Goal: Entertainment & Leisure: Consume media (video, audio)

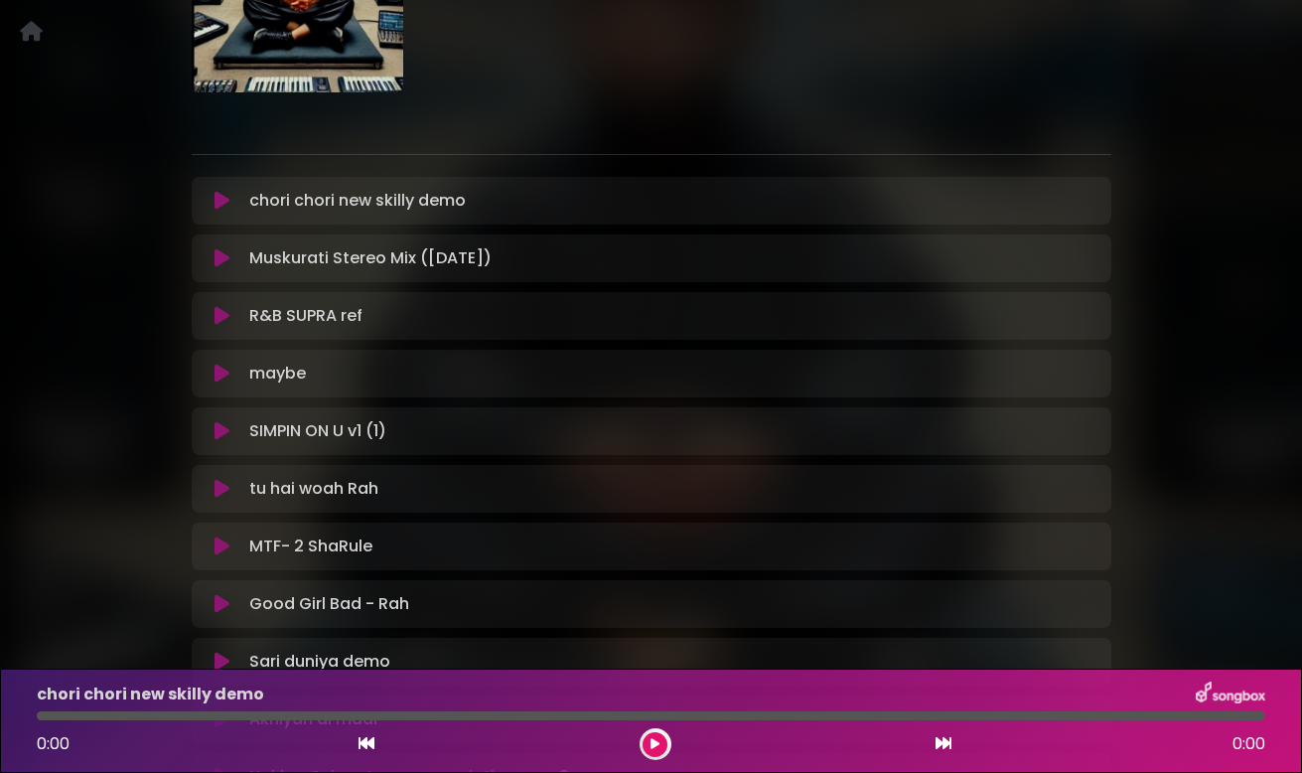
scroll to position [251, 0]
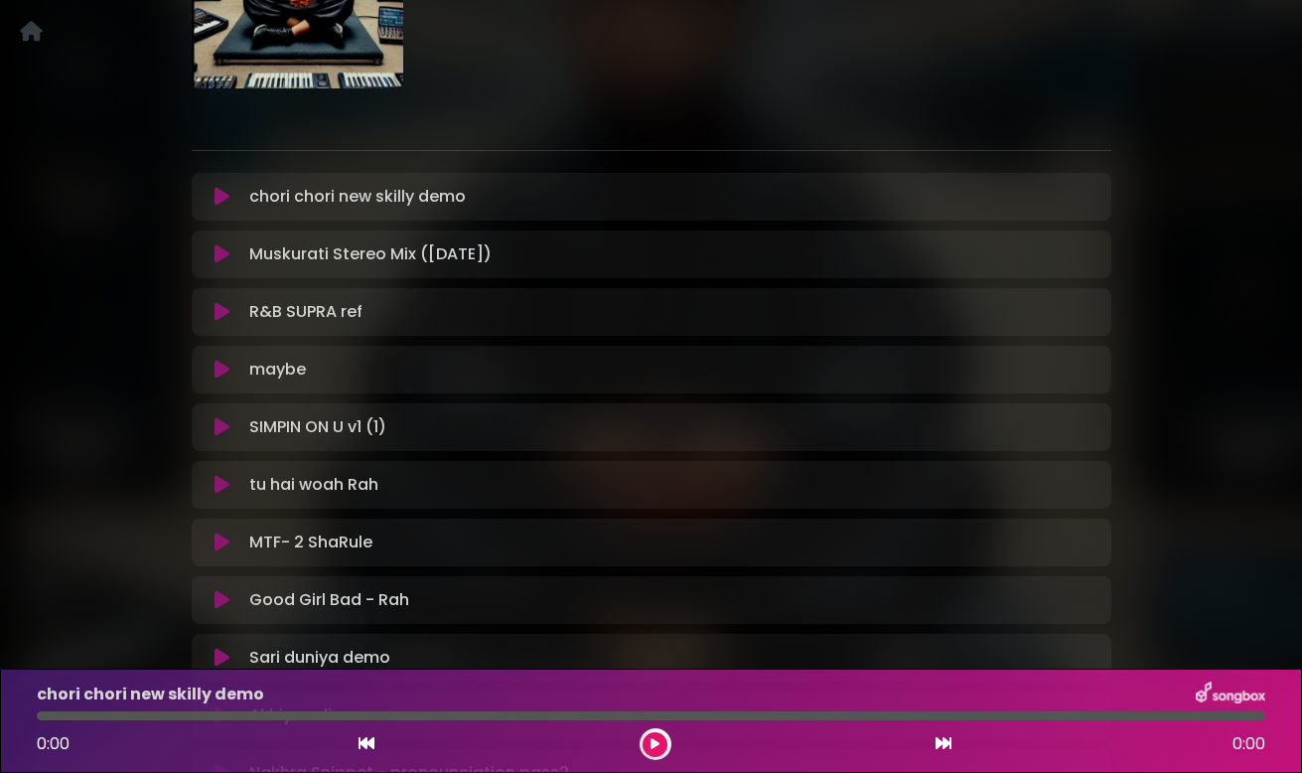
click at [216, 253] on icon at bounding box center [221, 254] width 15 height 20
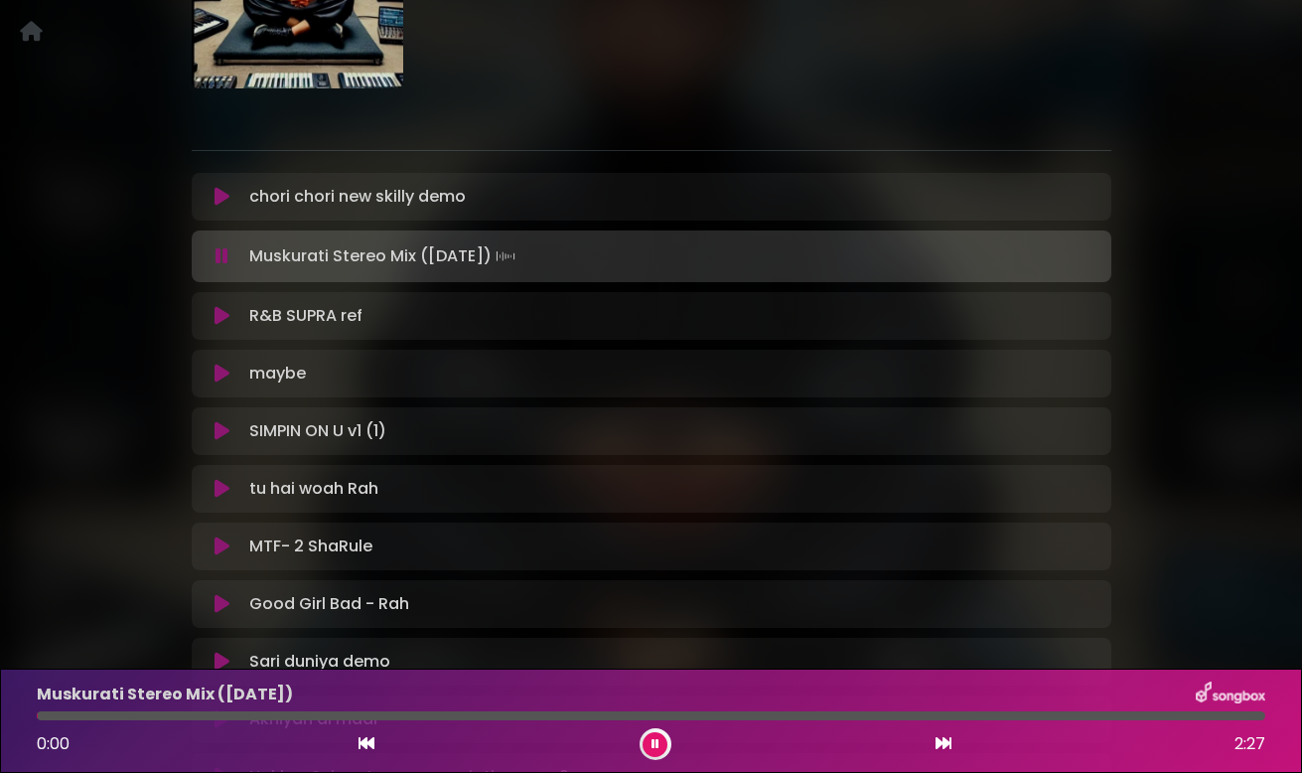
click at [216, 253] on icon at bounding box center [221, 256] width 13 height 20
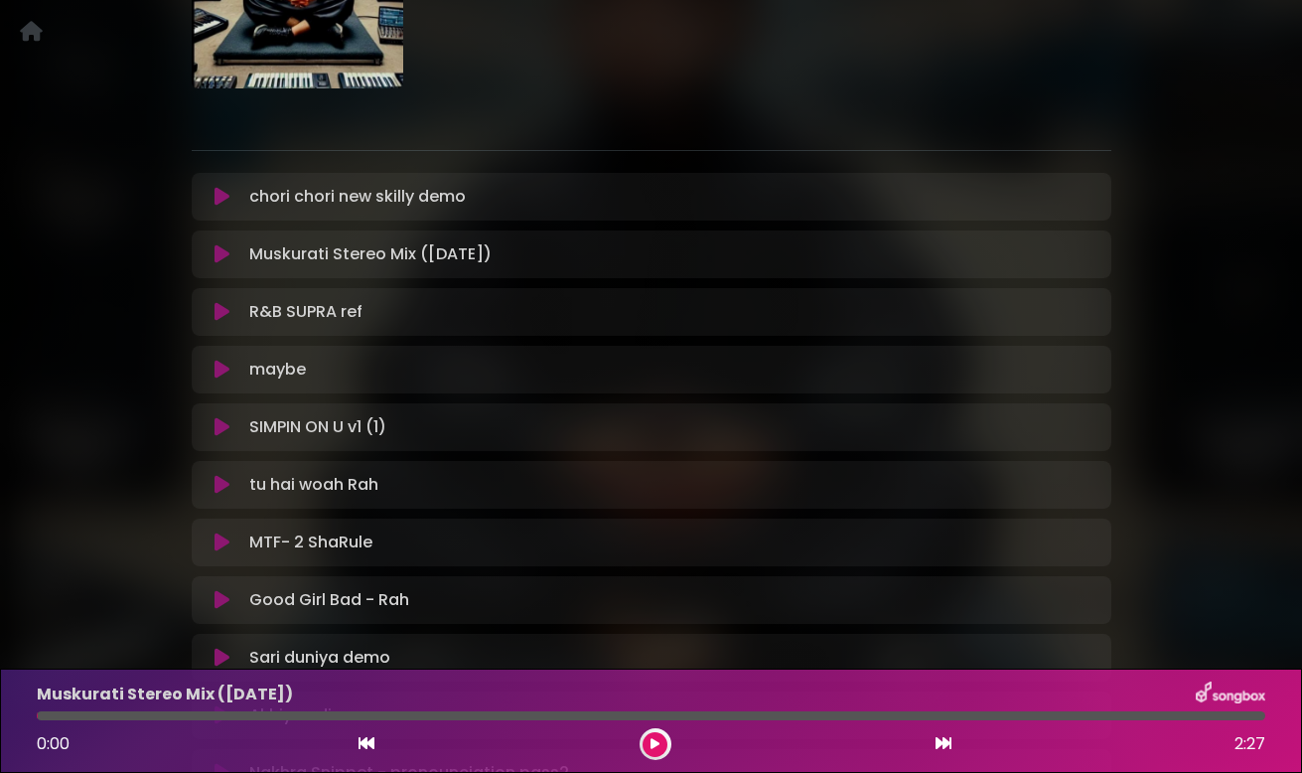
click at [216, 253] on icon at bounding box center [221, 254] width 15 height 20
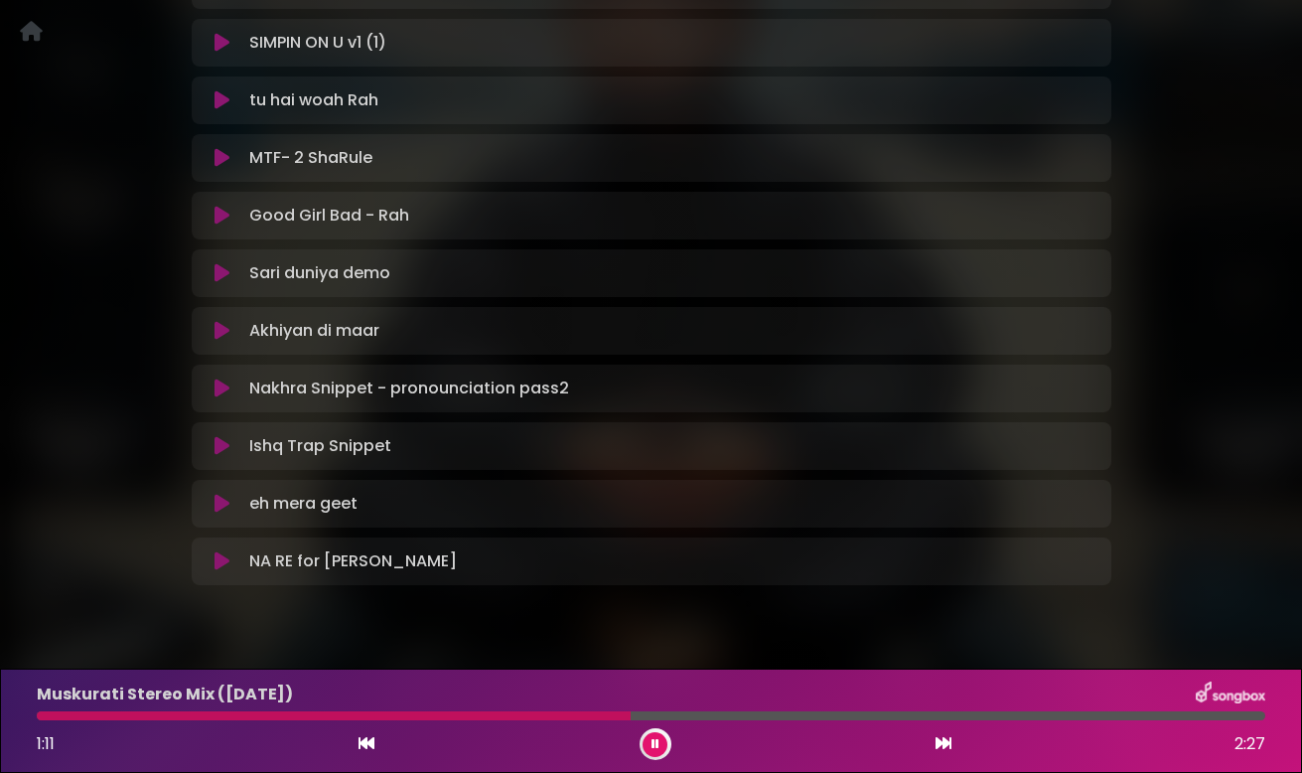
scroll to position [638, 0]
click at [222, 271] on icon at bounding box center [221, 271] width 15 height 20
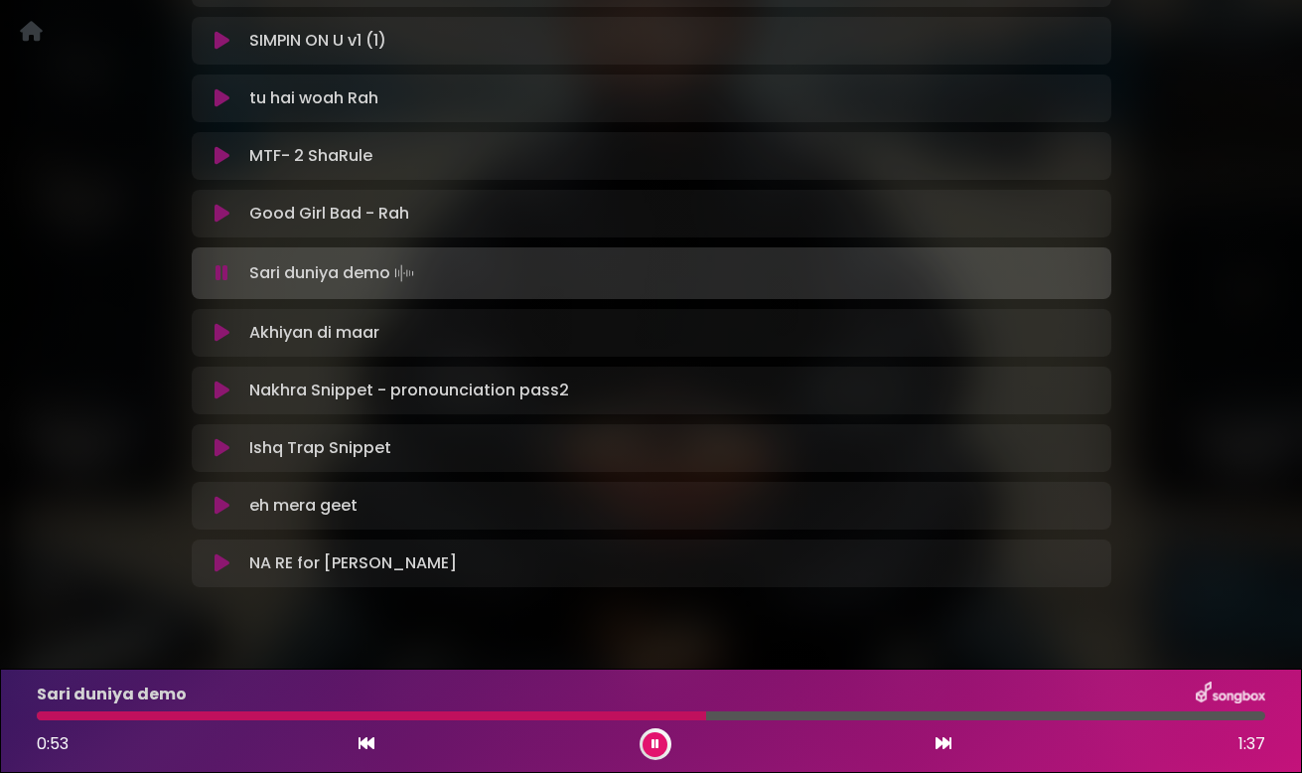
click at [219, 268] on icon at bounding box center [221, 273] width 13 height 20
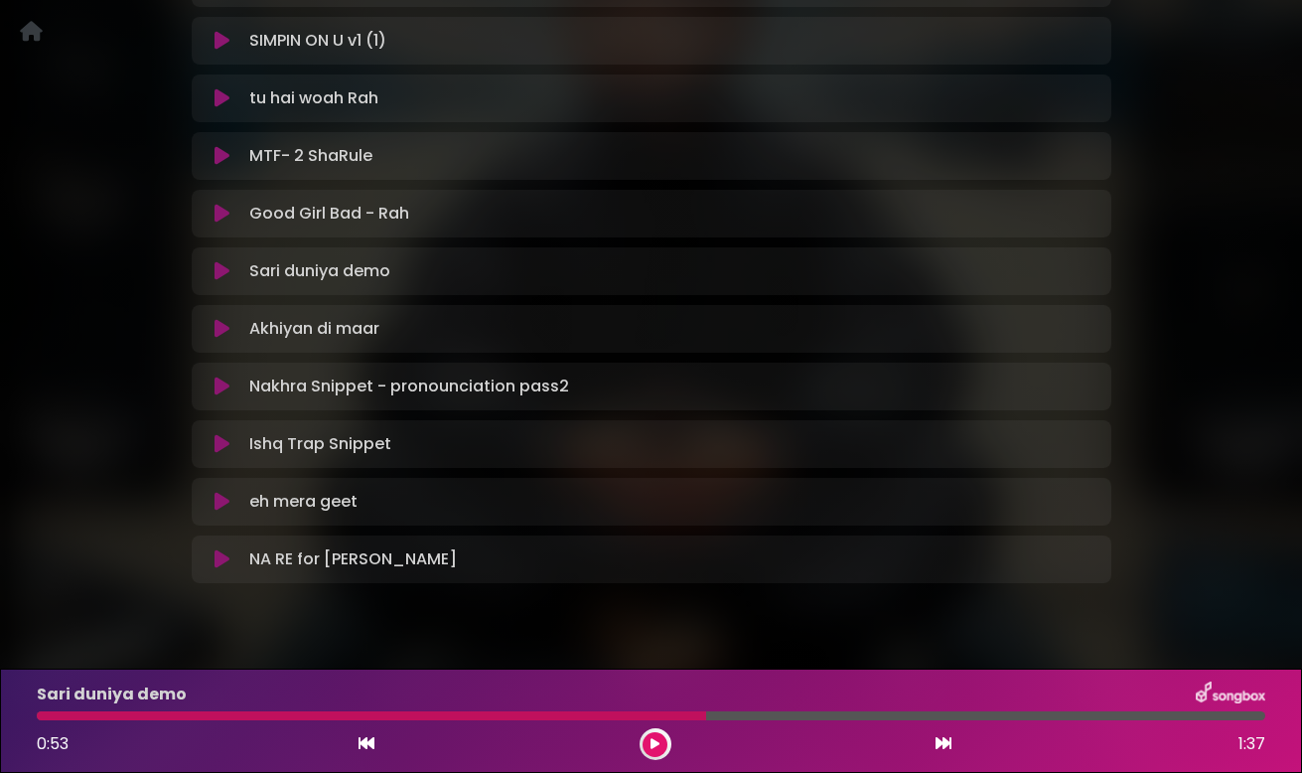
click at [216, 323] on icon at bounding box center [221, 329] width 15 height 20
click at [224, 327] on icon at bounding box center [221, 329] width 15 height 20
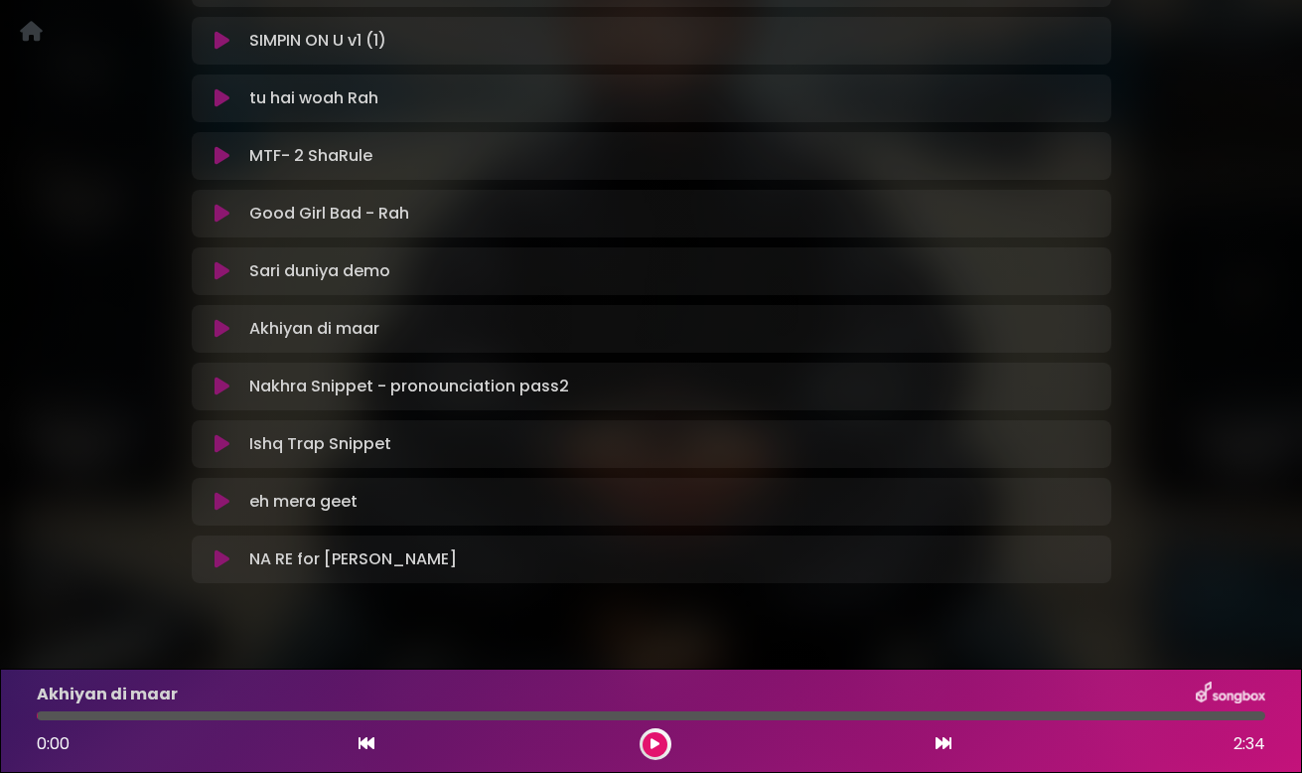
click at [224, 327] on icon at bounding box center [221, 329] width 15 height 20
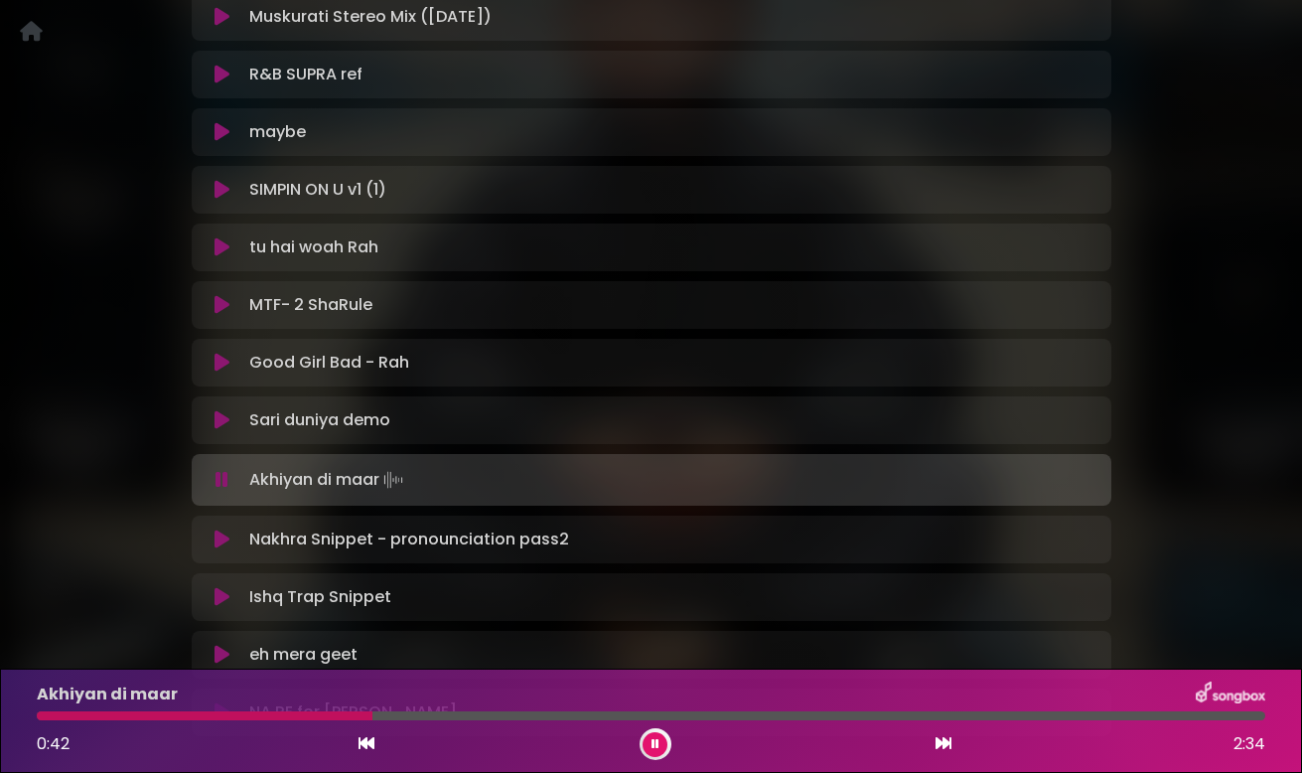
scroll to position [484, 0]
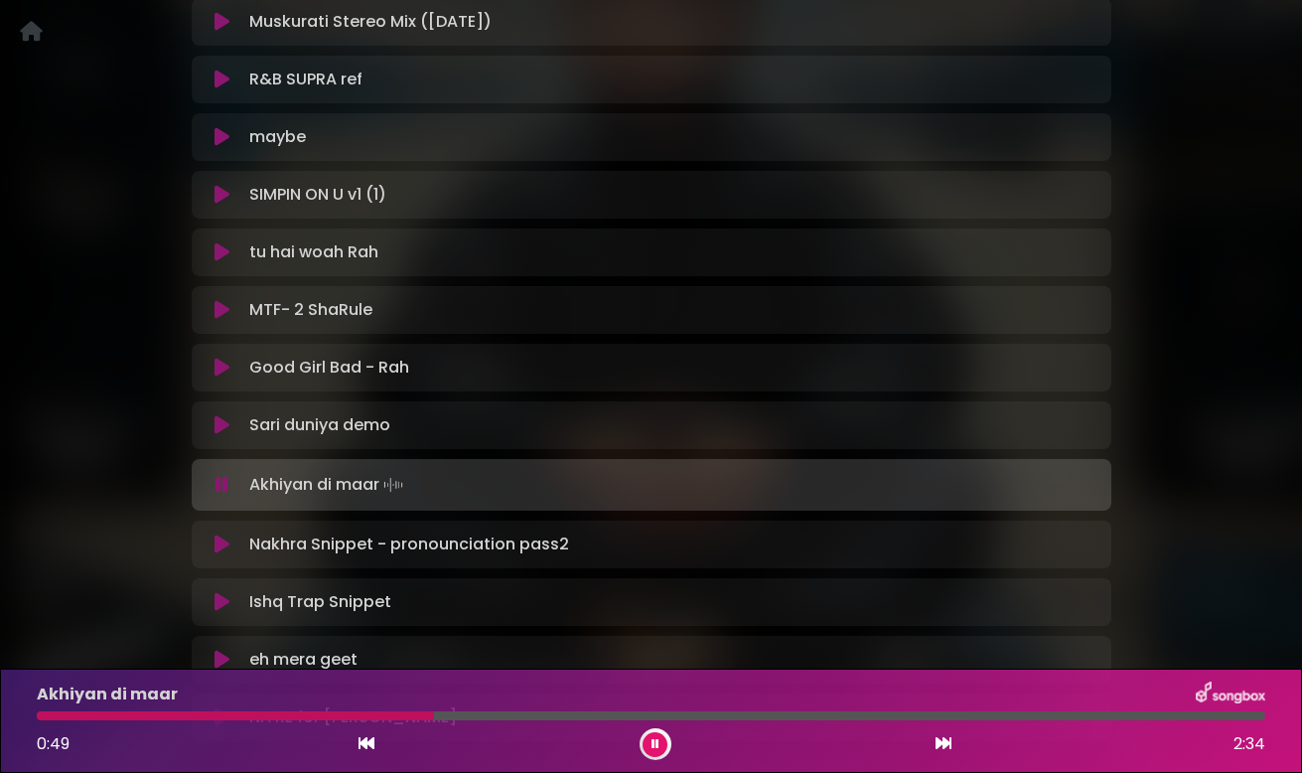
click at [221, 309] on icon at bounding box center [221, 310] width 15 height 20
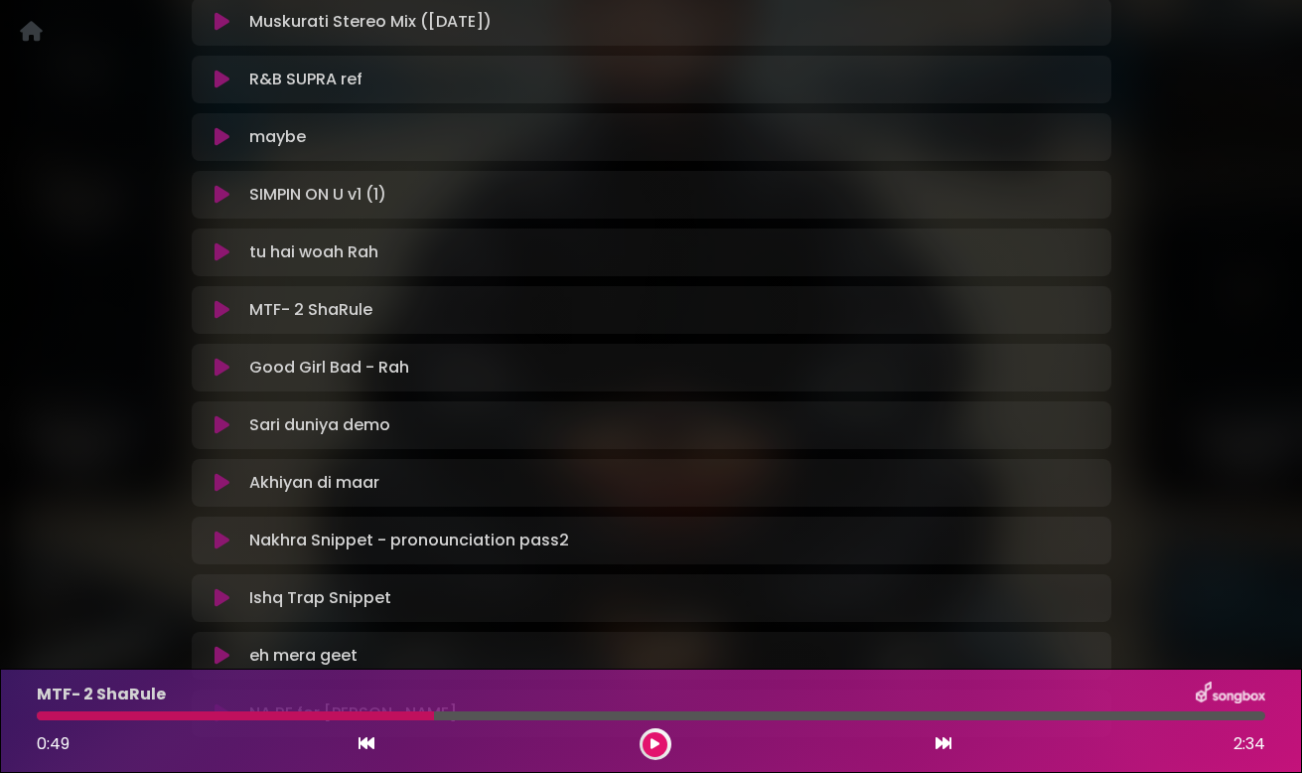
click at [220, 313] on icon at bounding box center [221, 310] width 15 height 20
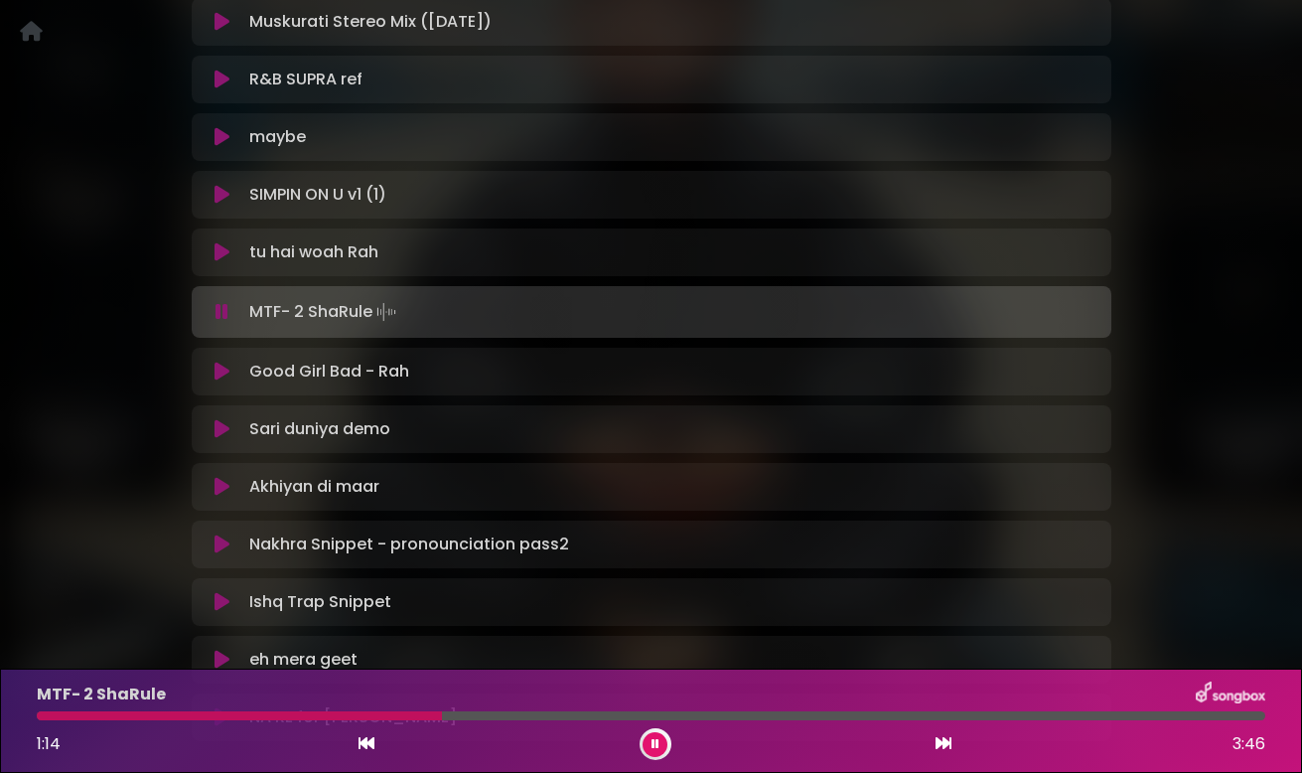
click at [219, 321] on icon at bounding box center [221, 312] width 13 height 20
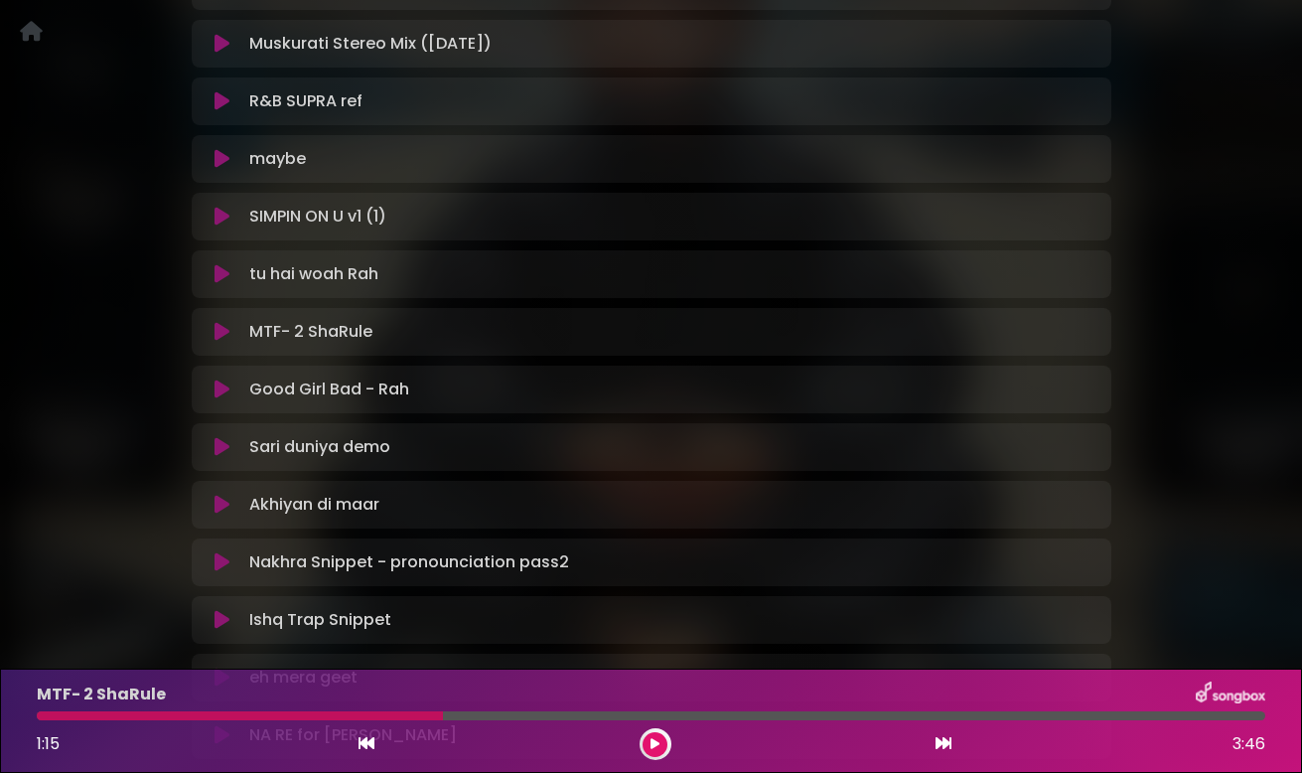
scroll to position [454, 0]
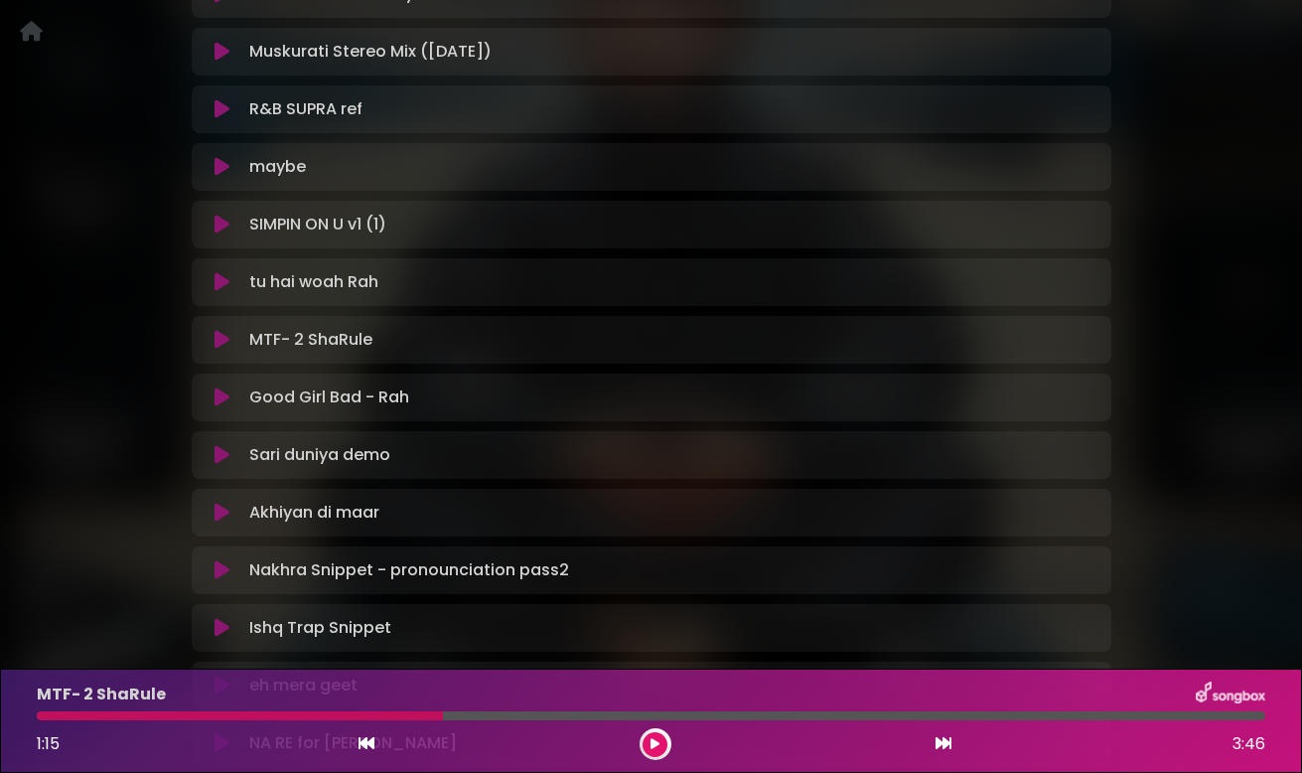
click at [226, 112] on icon at bounding box center [221, 109] width 15 height 20
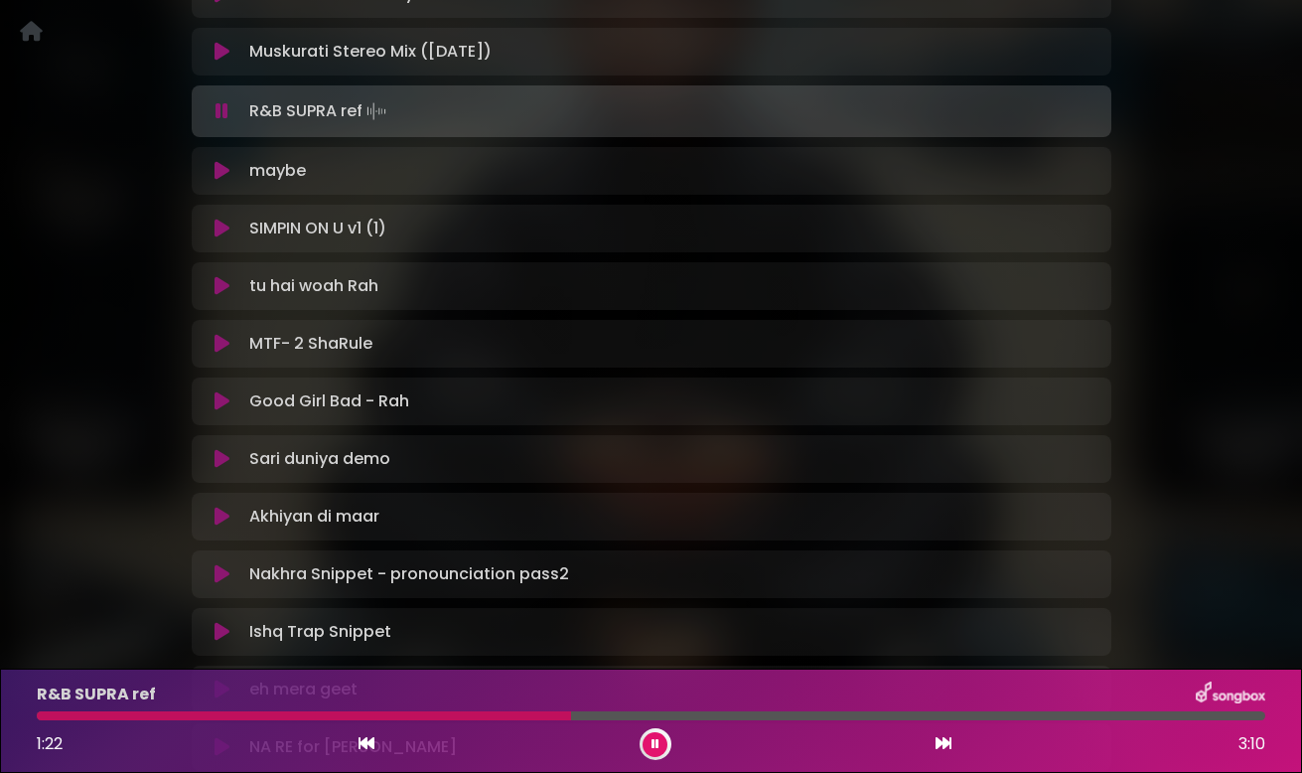
click at [226, 112] on icon at bounding box center [221, 111] width 13 height 20
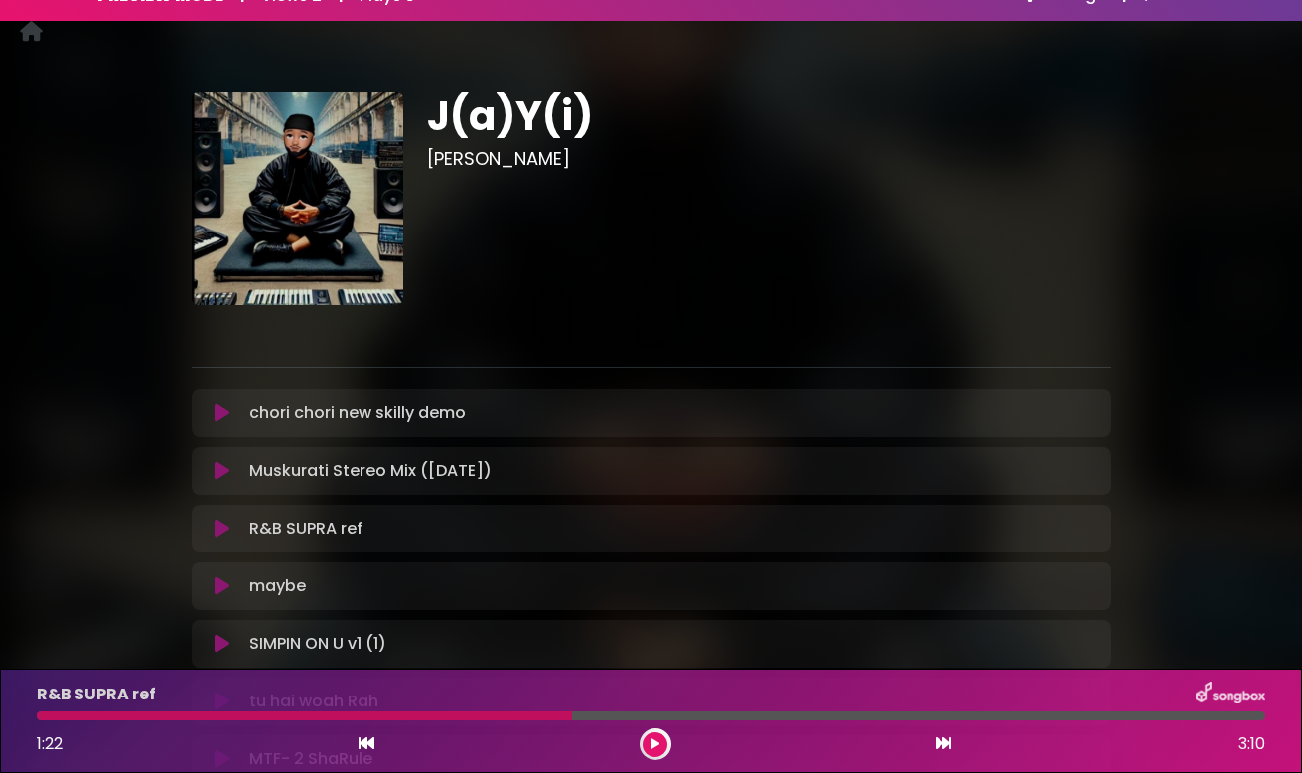
scroll to position [98, 0]
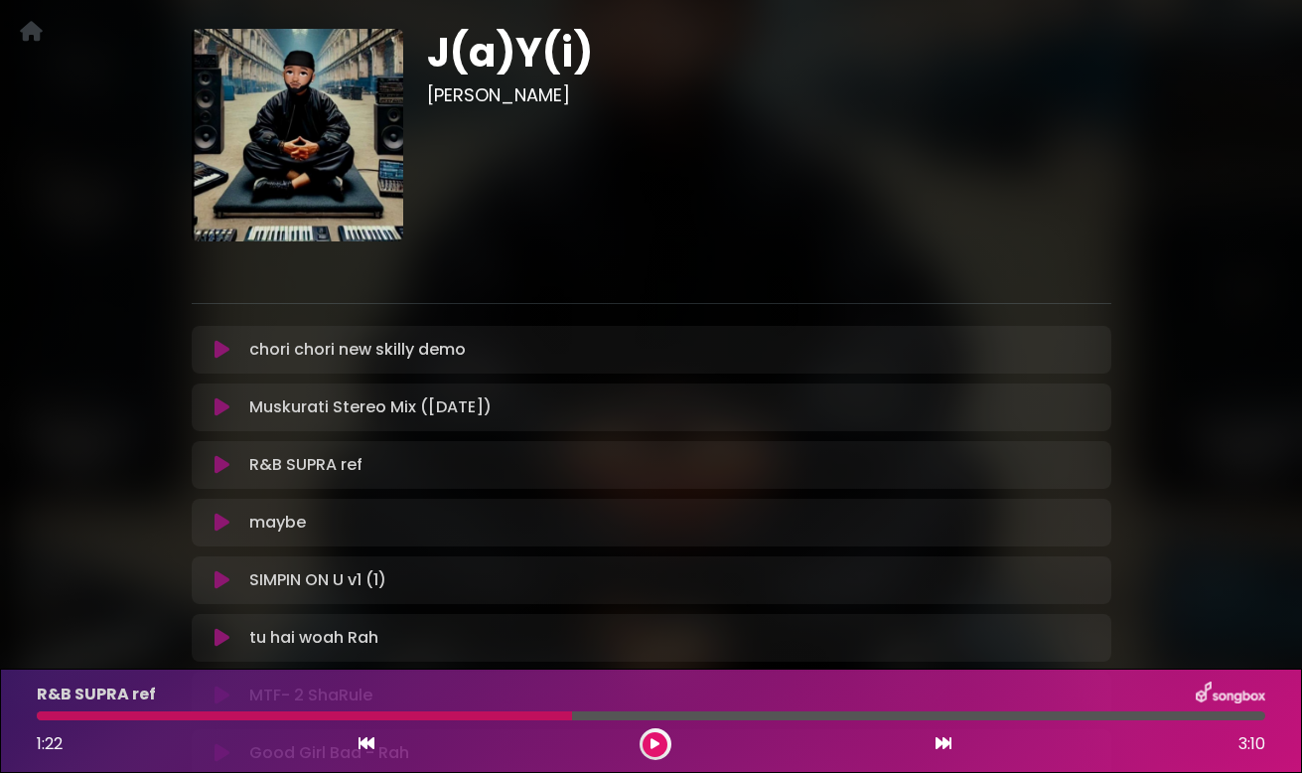
click at [225, 352] on icon at bounding box center [221, 350] width 15 height 20
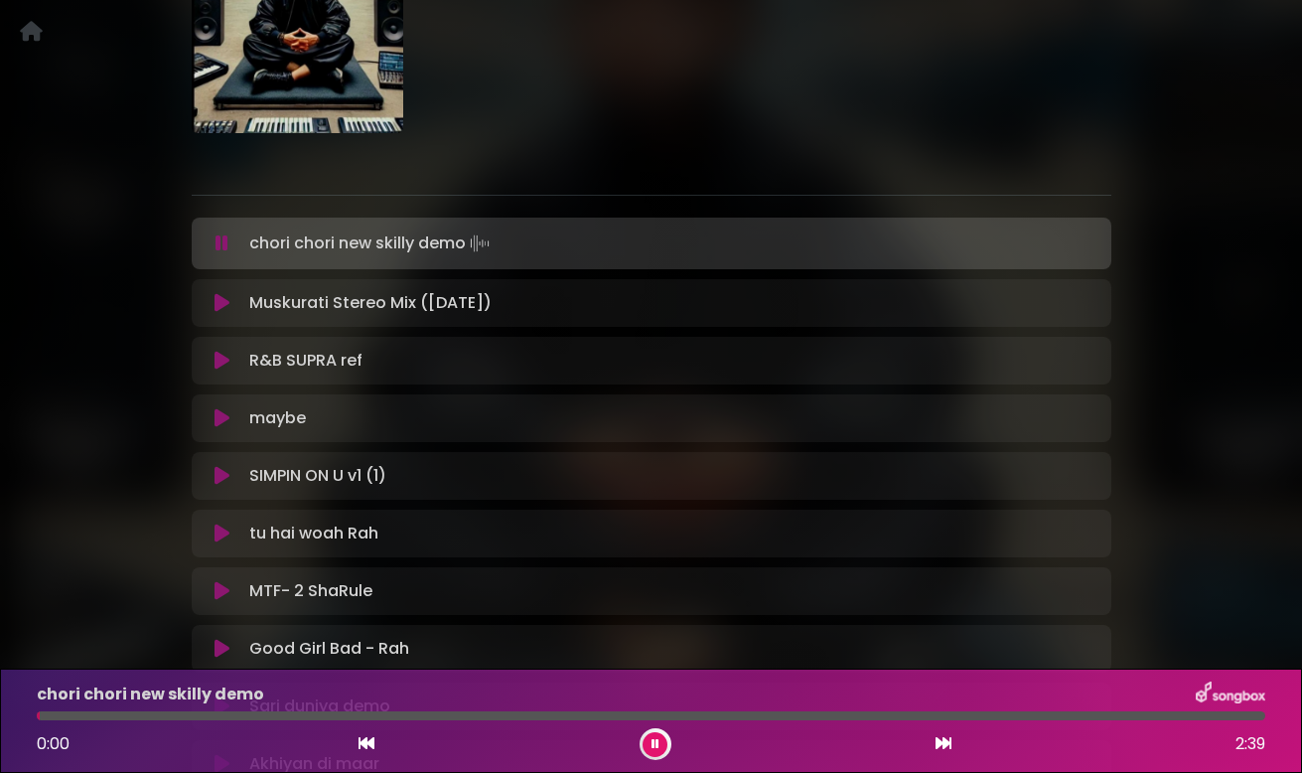
scroll to position [223, 0]
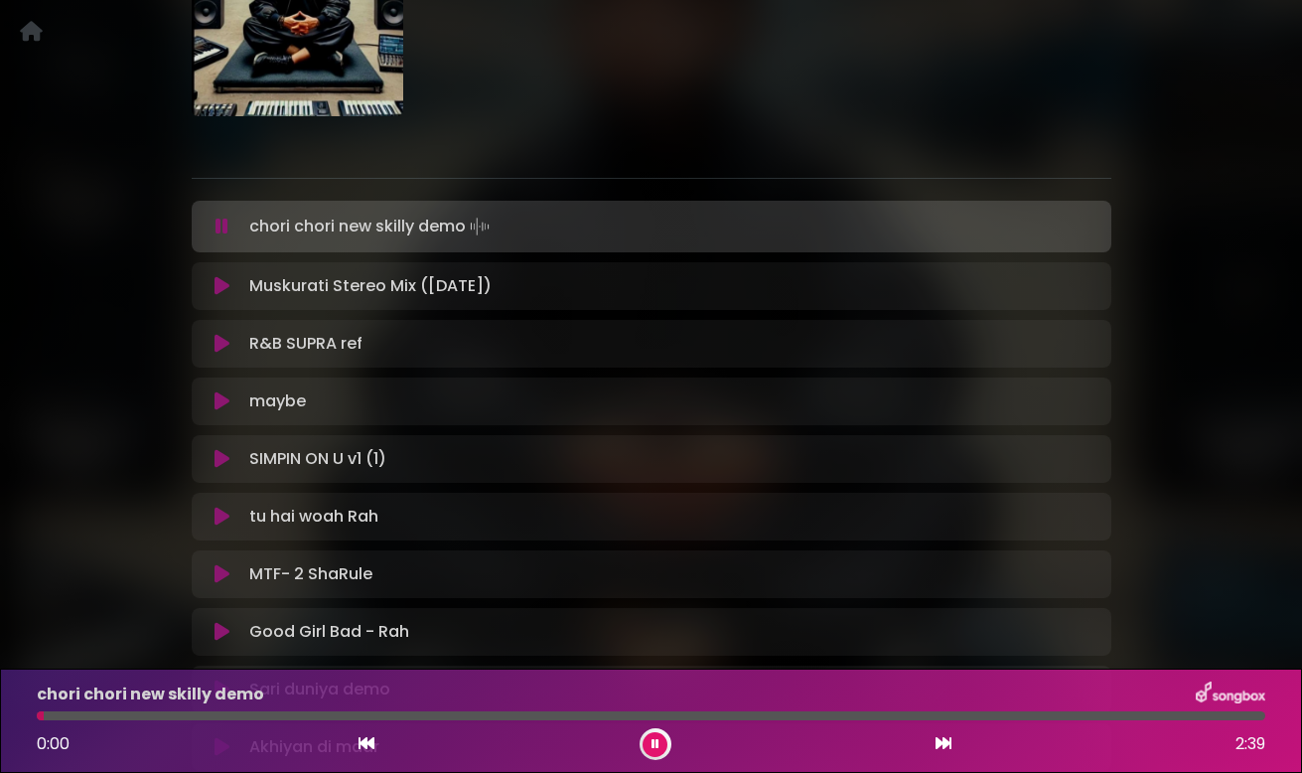
click at [222, 222] on icon at bounding box center [221, 226] width 13 height 20
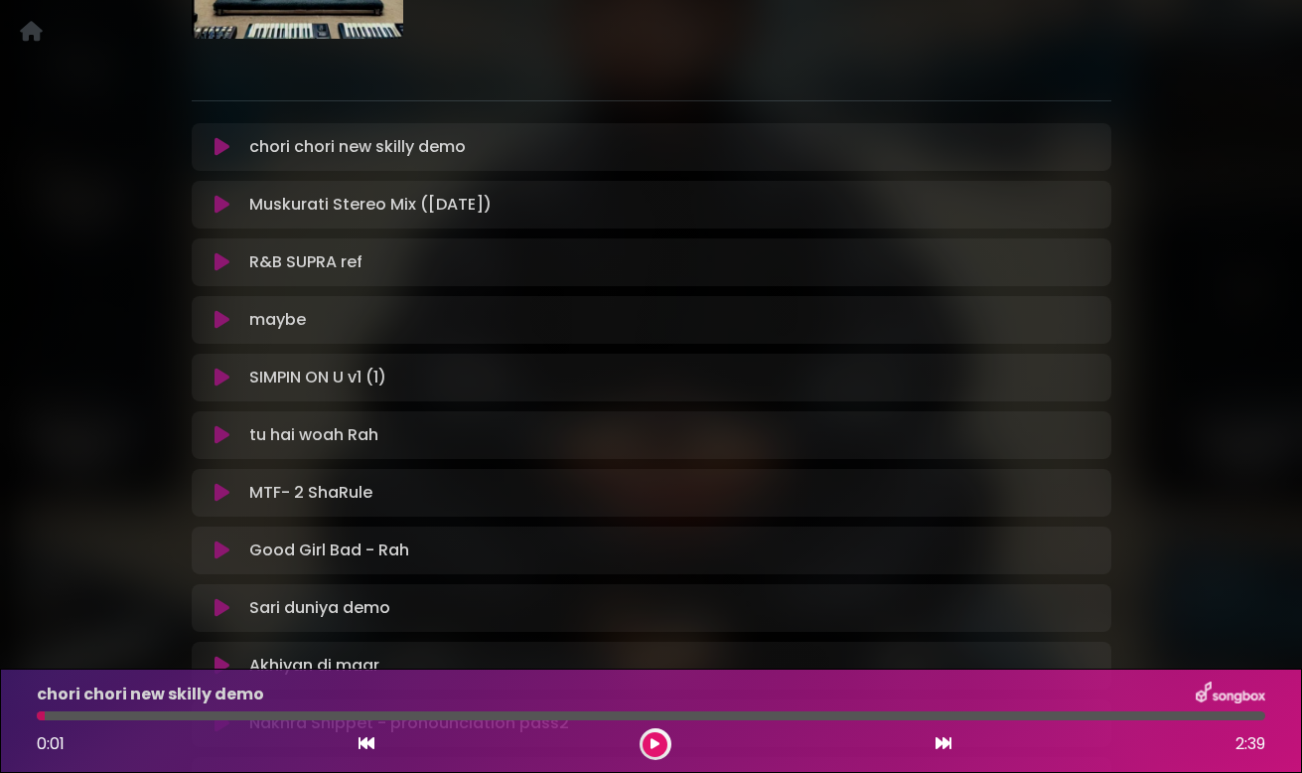
scroll to position [287, 0]
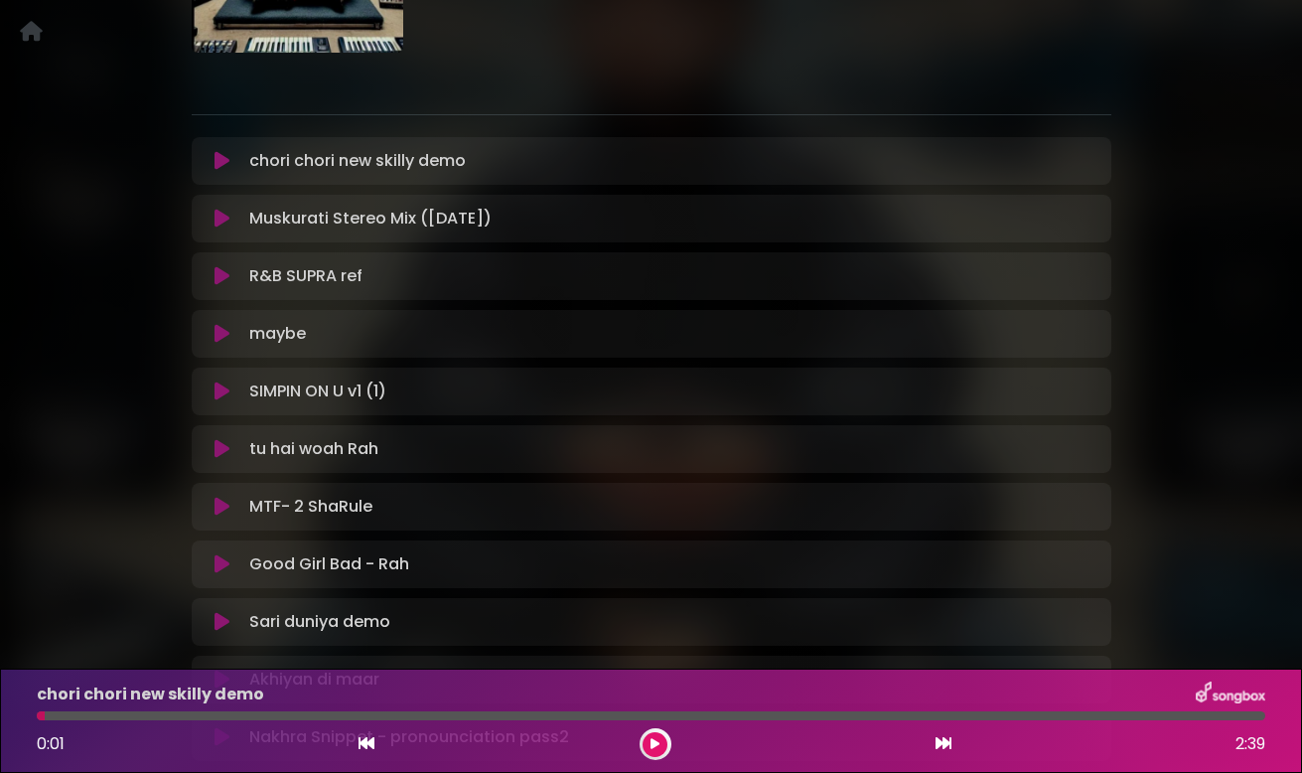
click at [222, 279] on icon at bounding box center [221, 276] width 15 height 20
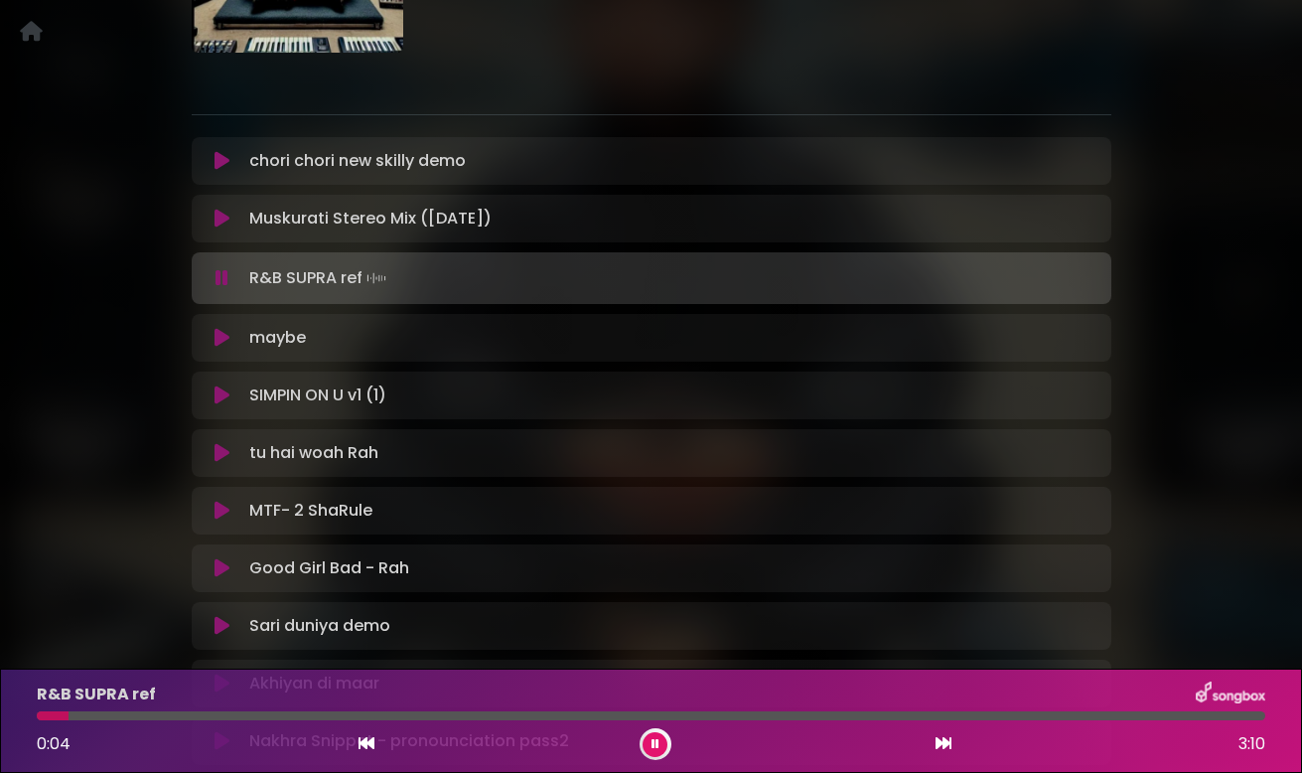
click at [222, 279] on icon at bounding box center [221, 278] width 13 height 20
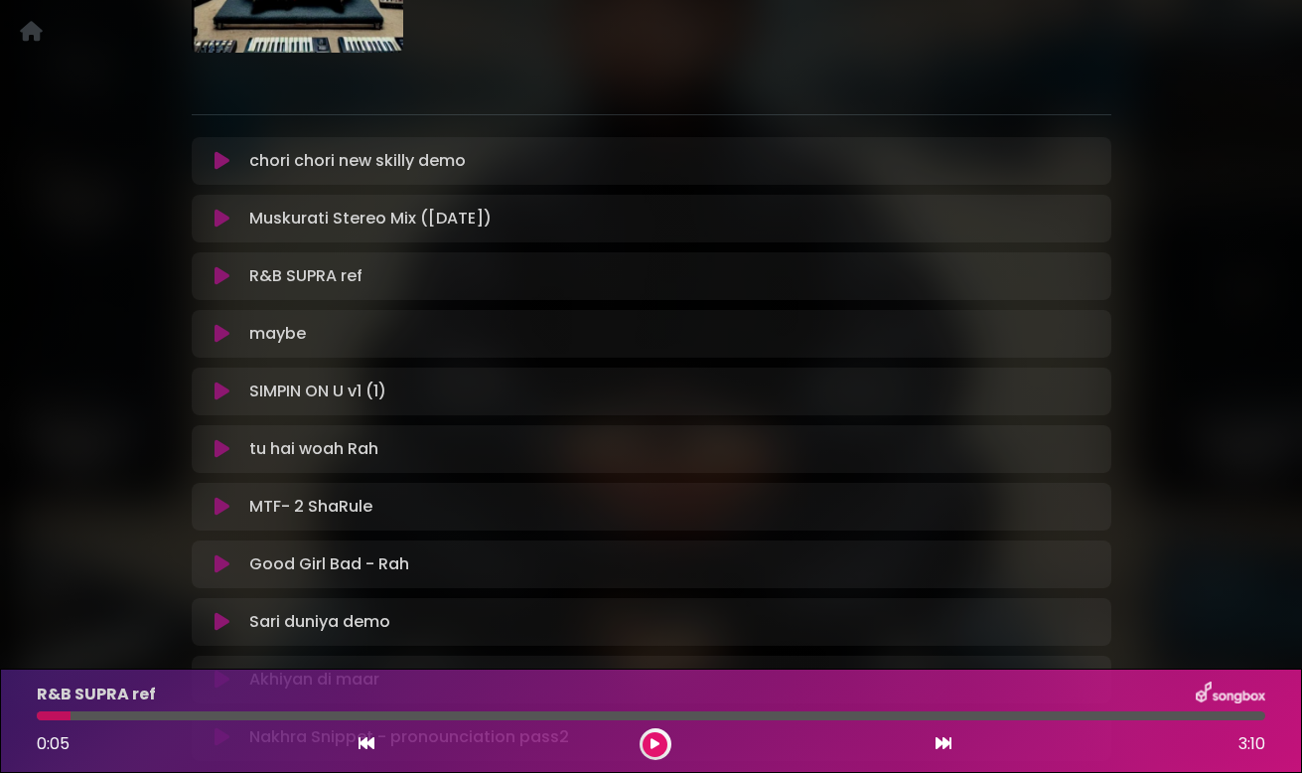
click at [222, 279] on icon at bounding box center [221, 276] width 15 height 20
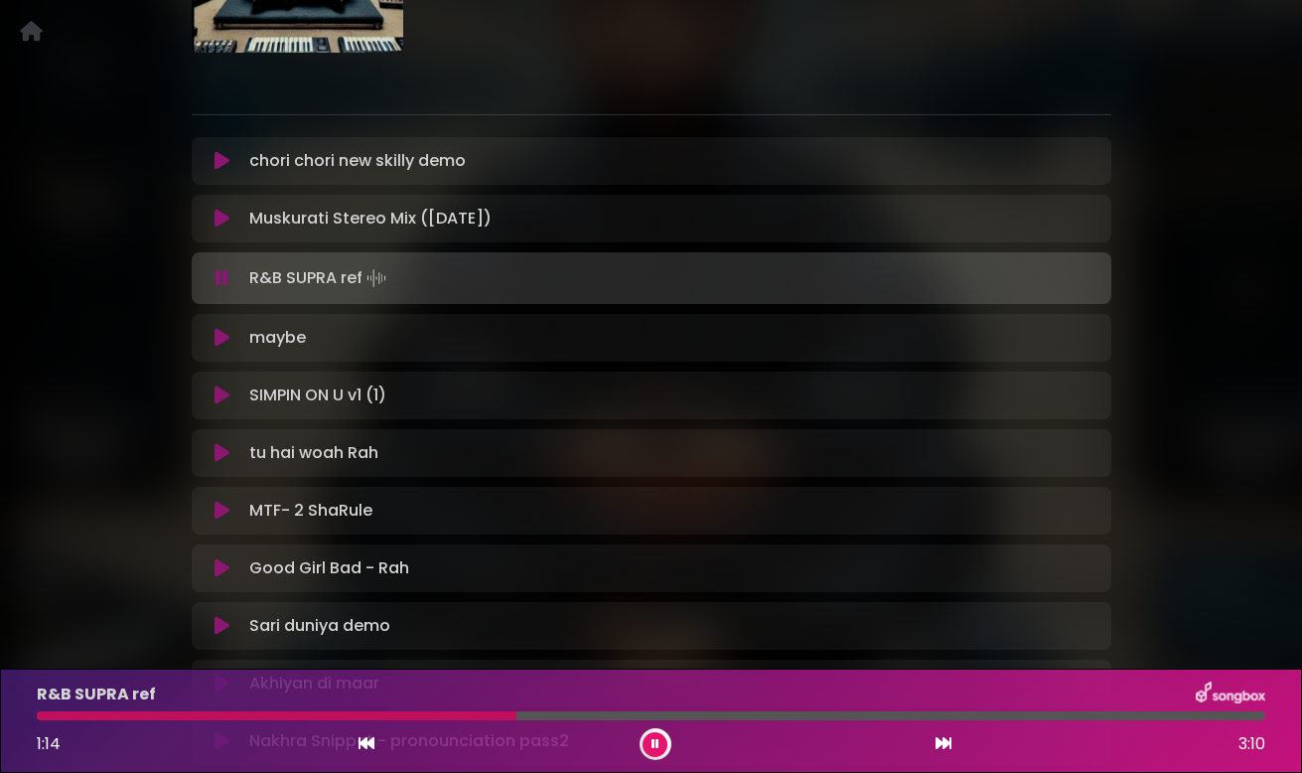
click at [222, 279] on icon at bounding box center [221, 278] width 13 height 20
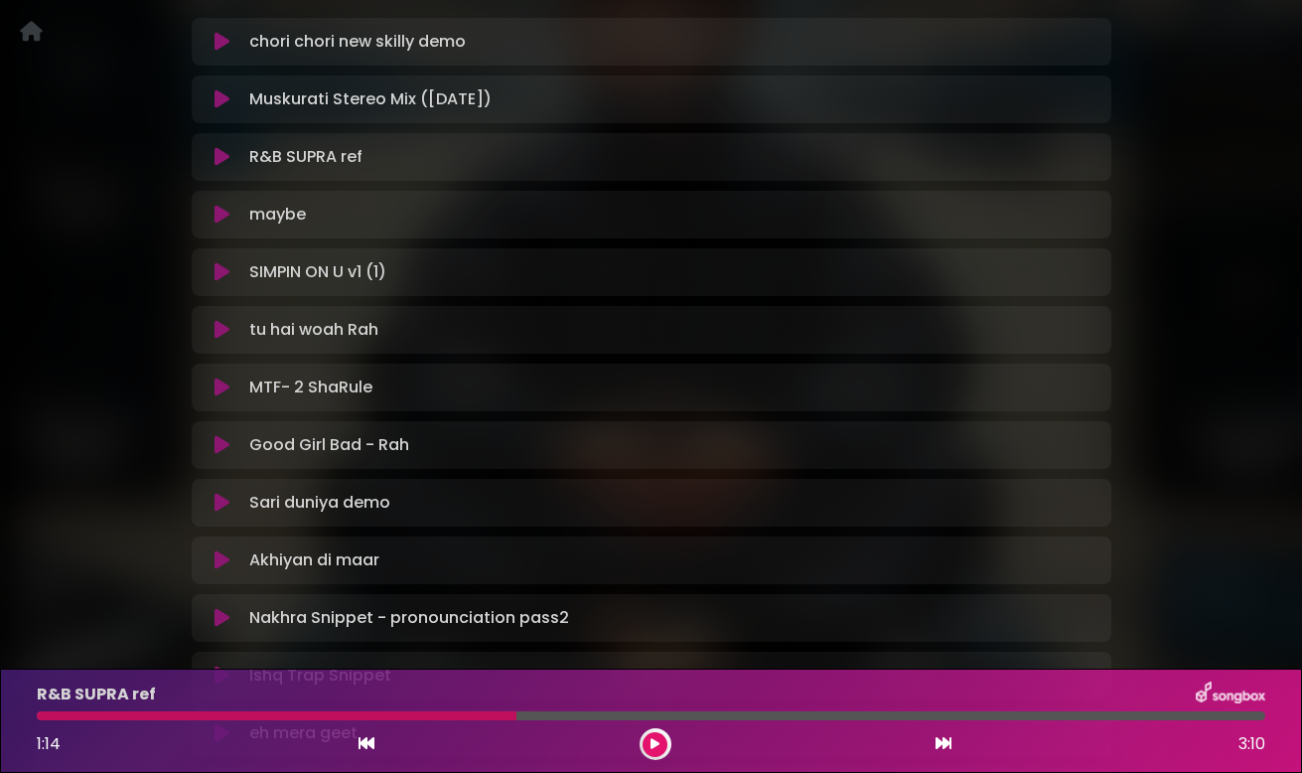
scroll to position [427, 0]
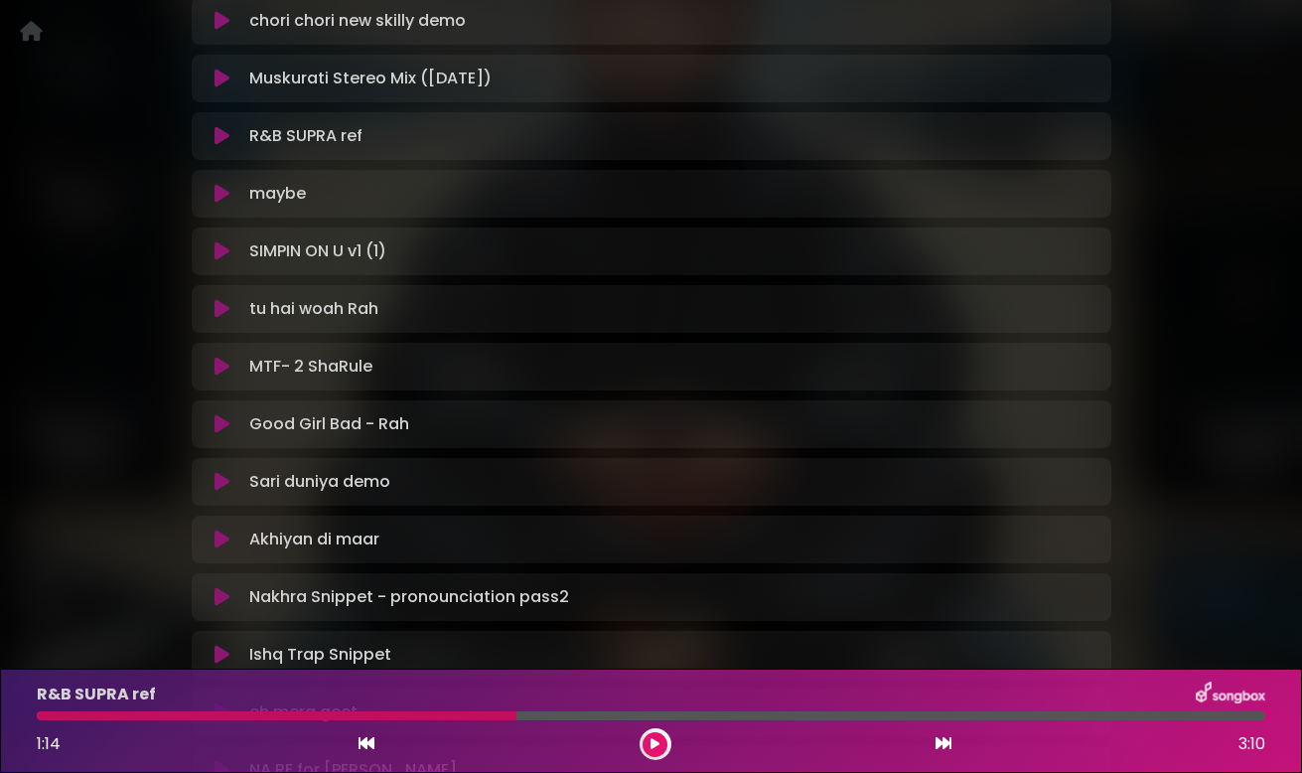
click at [215, 483] on icon at bounding box center [221, 482] width 15 height 20
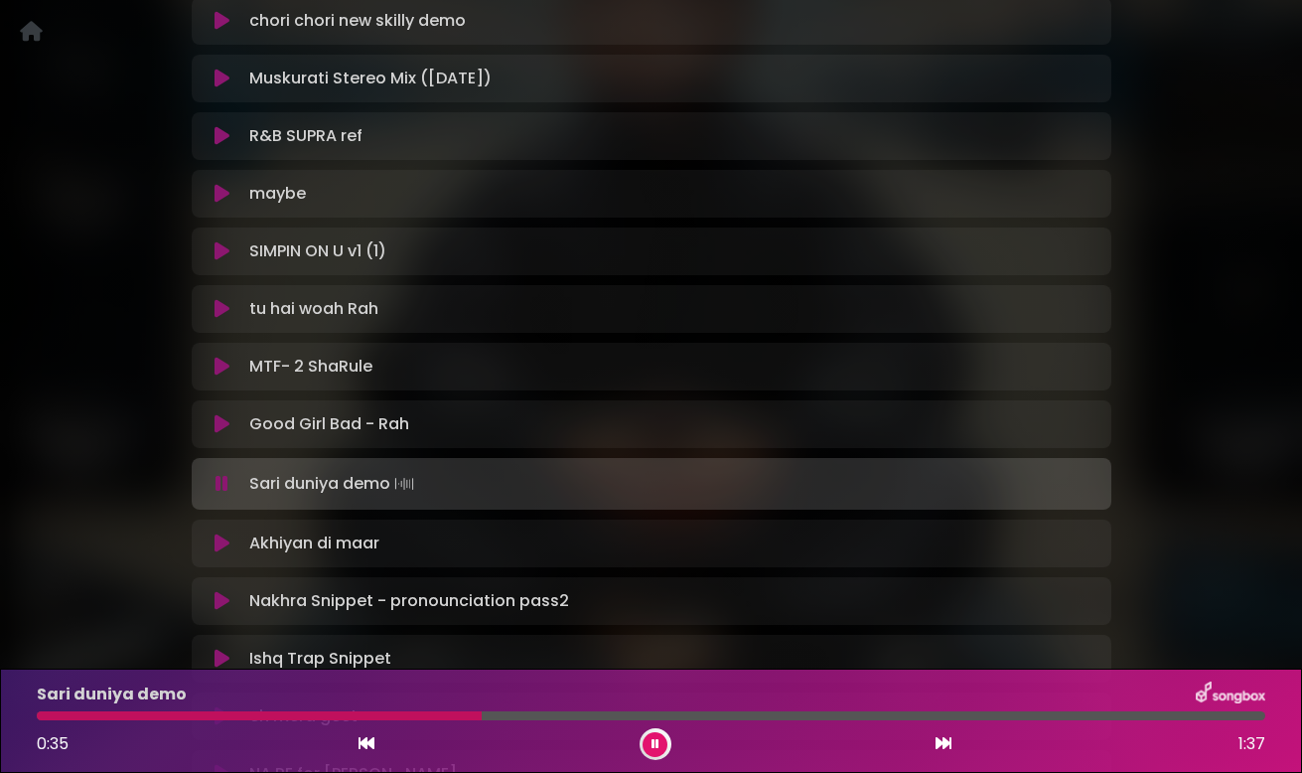
click at [215, 483] on icon at bounding box center [221, 484] width 13 height 20
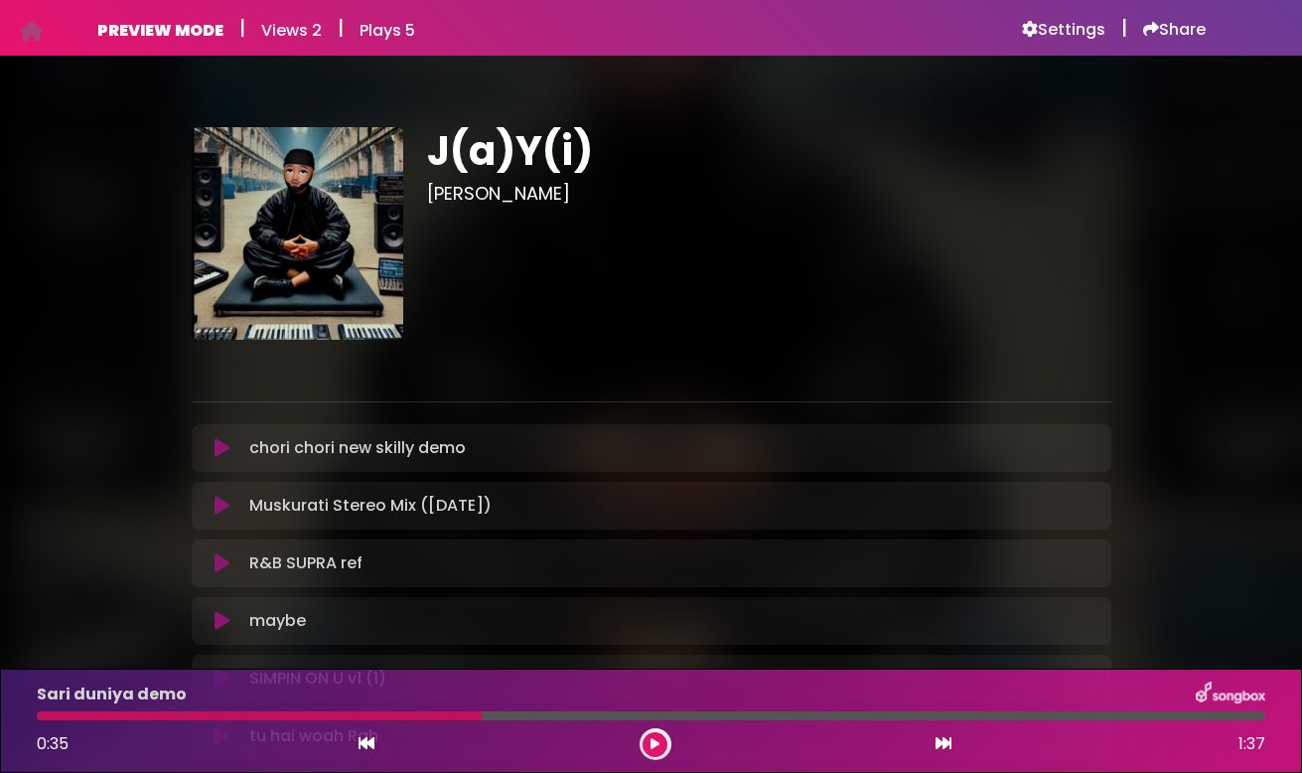
scroll to position [0, 0]
